Goal: Check status: Check status

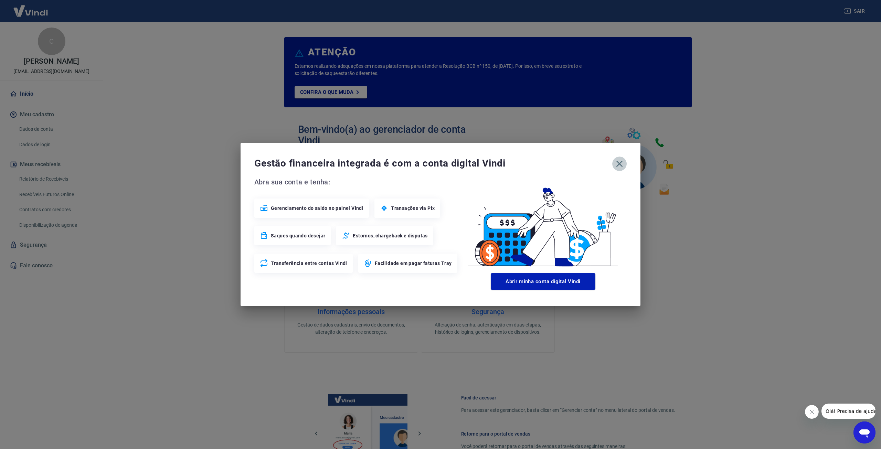
click at [619, 164] on icon "button" at bounding box center [619, 164] width 7 height 7
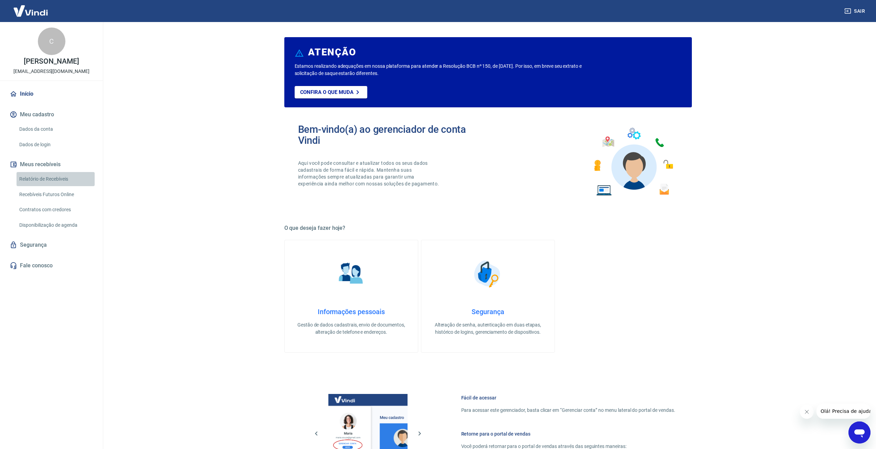
click at [39, 181] on link "Relatório de Recebíveis" at bounding box center [56, 179] width 78 height 14
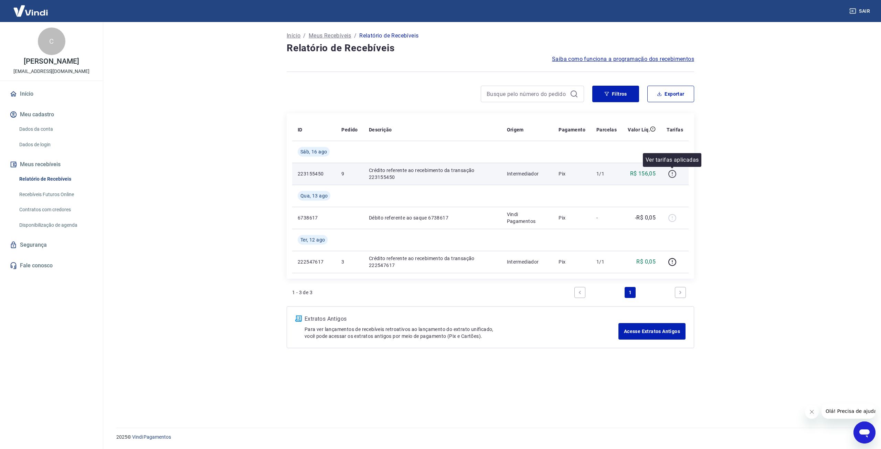
click at [673, 174] on icon "button" at bounding box center [672, 174] width 9 height 9
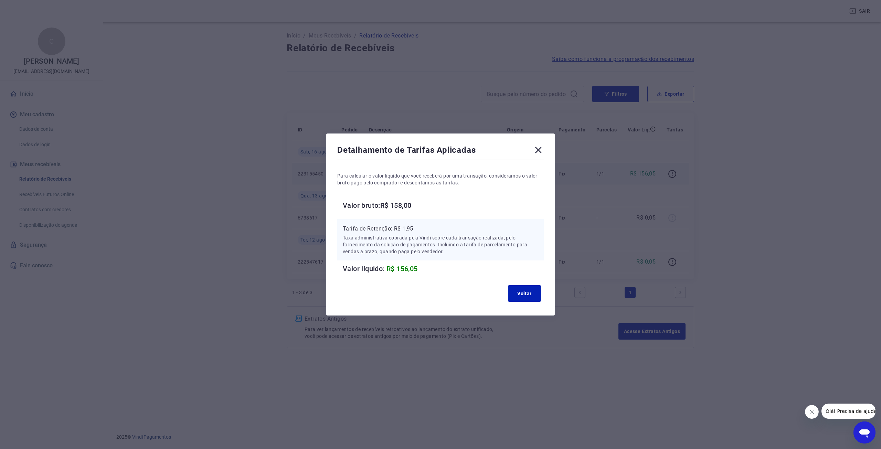
click at [538, 149] on icon at bounding box center [538, 150] width 7 height 7
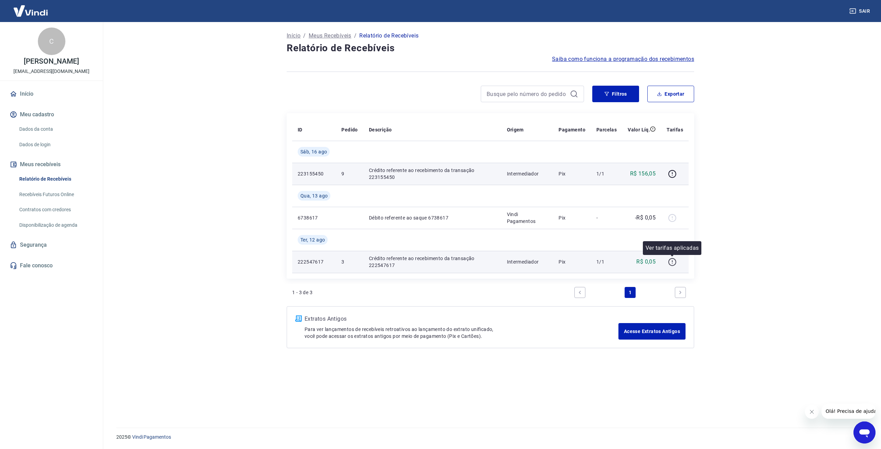
click at [671, 263] on icon "button" at bounding box center [672, 262] width 9 height 9
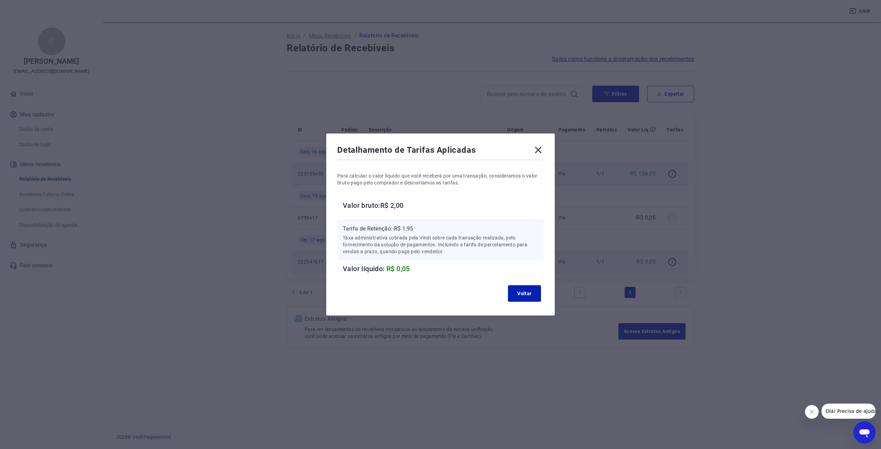
click at [541, 149] on icon at bounding box center [538, 150] width 11 height 11
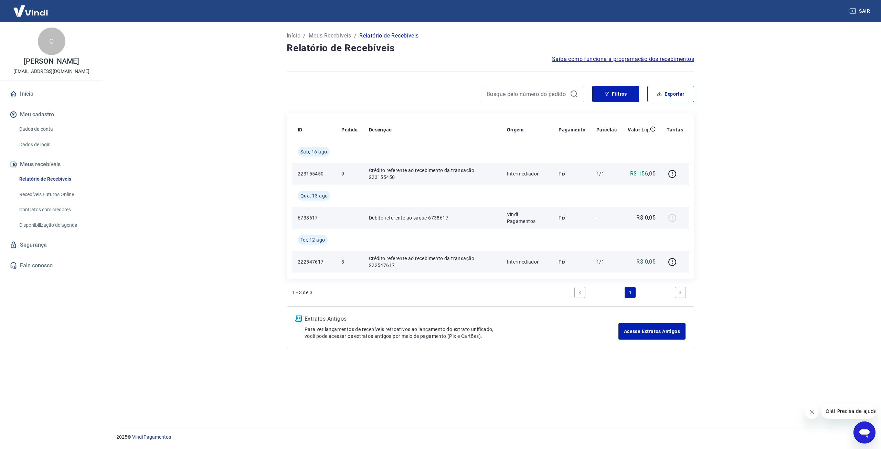
click at [674, 218] on div at bounding box center [675, 217] width 17 height 11
click at [308, 220] on p "6738617" at bounding box center [314, 217] width 33 height 7
